Goal: Find contact information: Find contact information

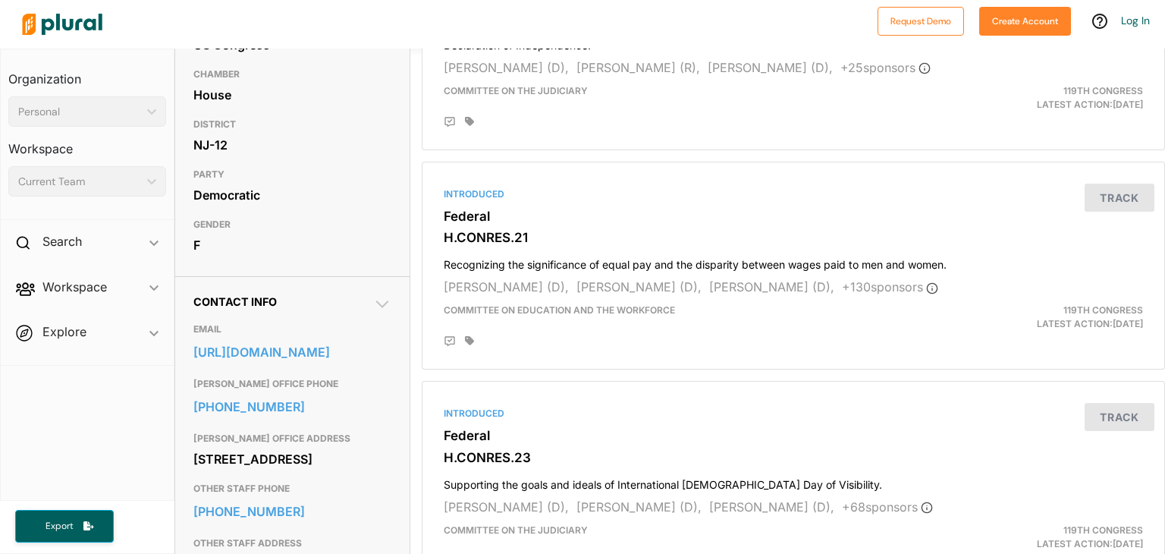
scroll to position [276, 0]
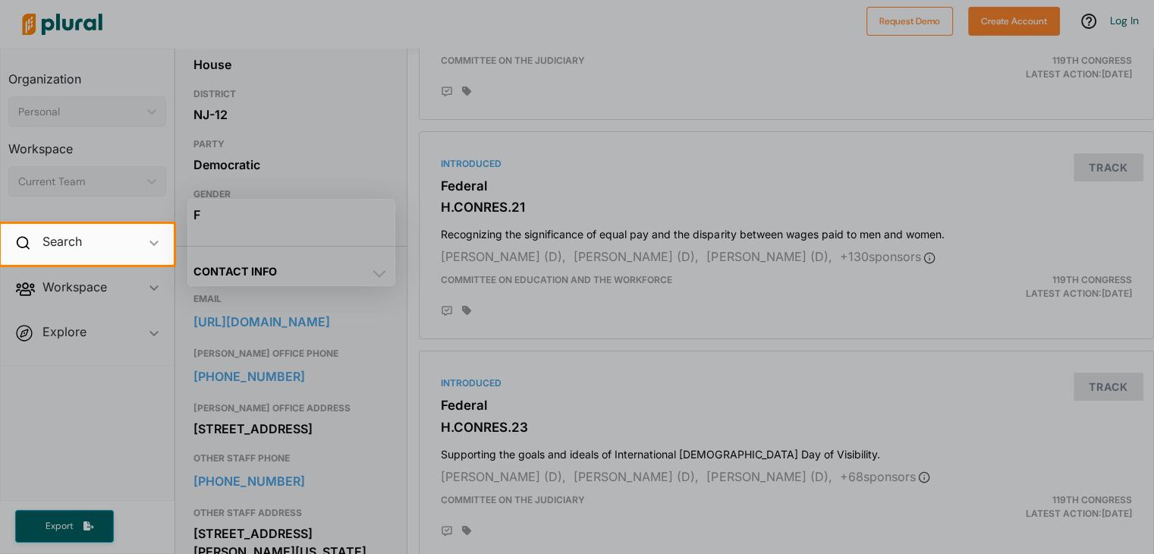
drag, startPoint x: 193, startPoint y: 371, endPoint x: 334, endPoint y: 397, distance: 142.7
click at [334, 397] on div at bounding box center [577, 409] width 1154 height 289
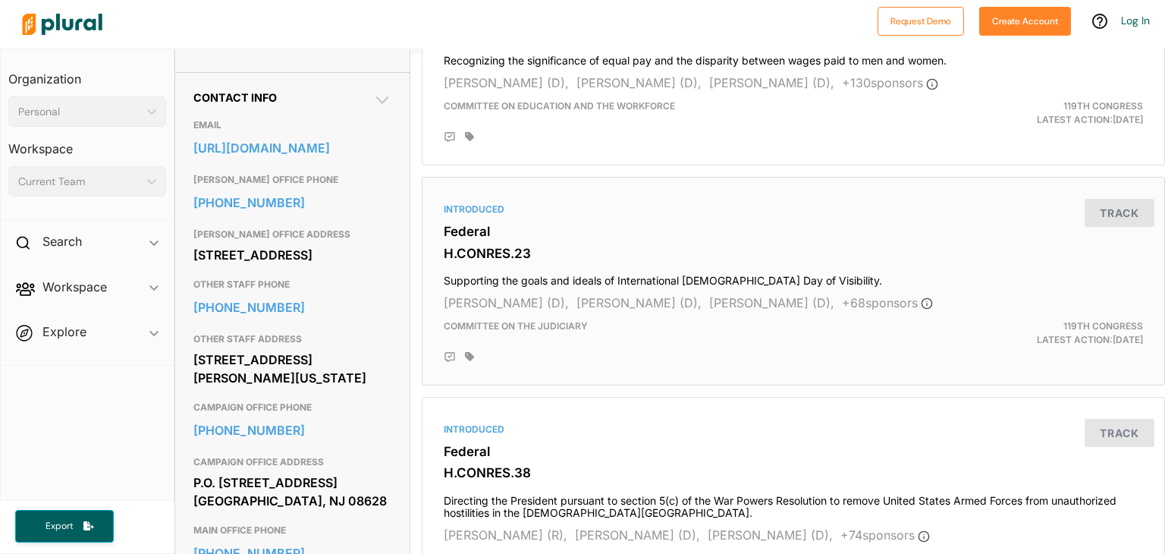
scroll to position [449, 0]
click at [299, 160] on link "https://watsoncoleman.house.gov/contact/" at bounding box center [292, 148] width 199 height 23
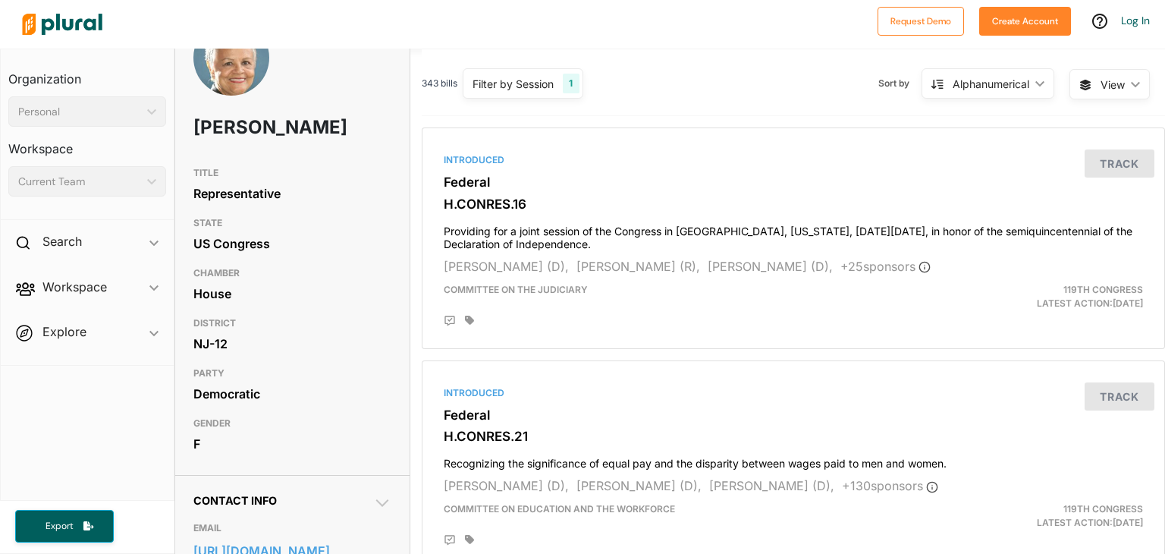
scroll to position [0, 0]
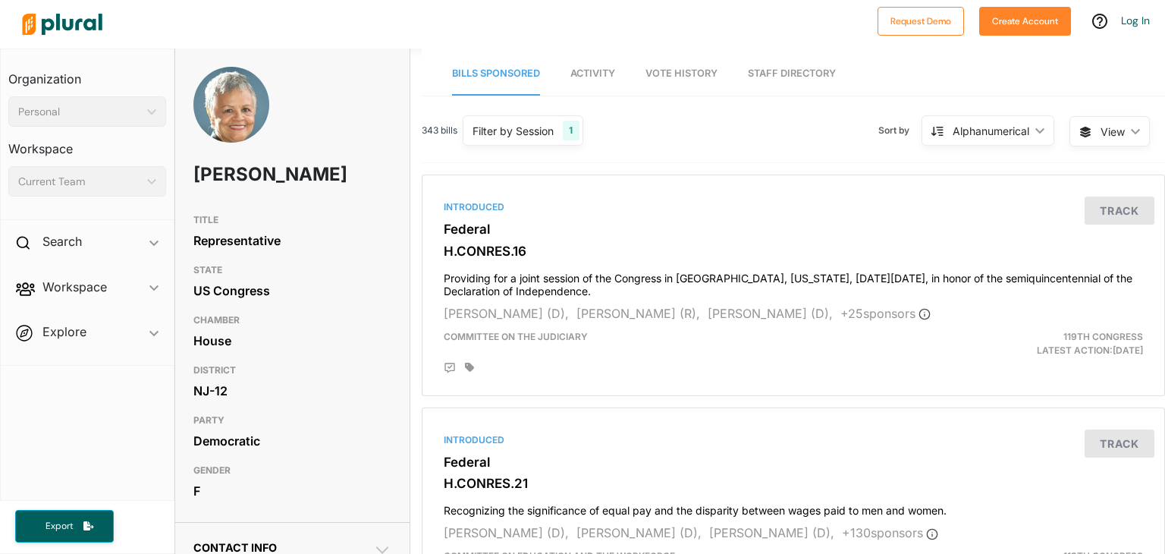
click at [808, 74] on link "Staff Directory" at bounding box center [792, 73] width 88 height 43
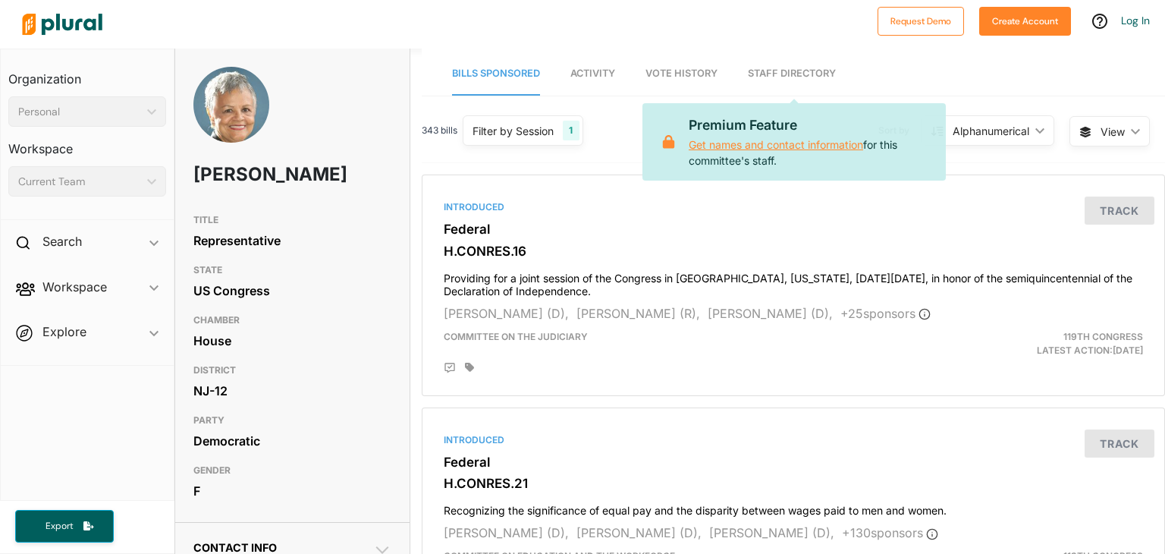
click at [790, 146] on link "Get names and contact information" at bounding box center [776, 144] width 174 height 13
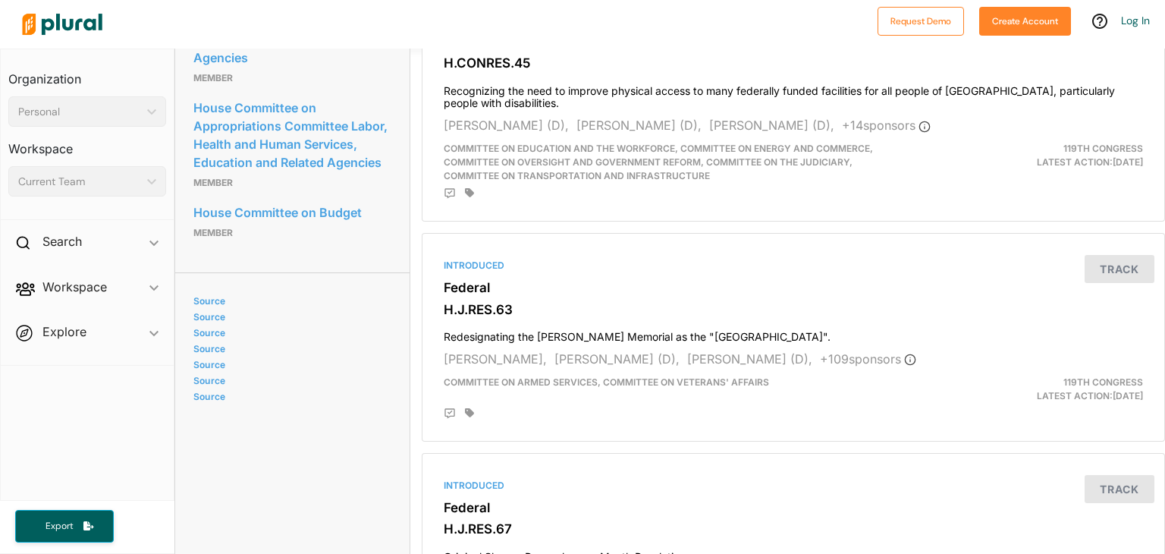
scroll to position [1555, 0]
